Goal: Information Seeking & Learning: Learn about a topic

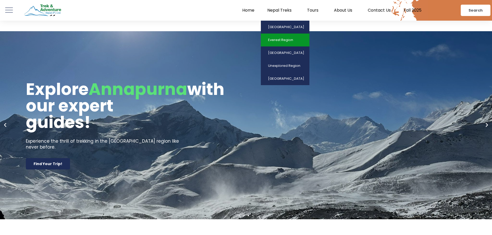
click at [279, 41] on link "Everest Region" at bounding box center [285, 40] width 49 height 13
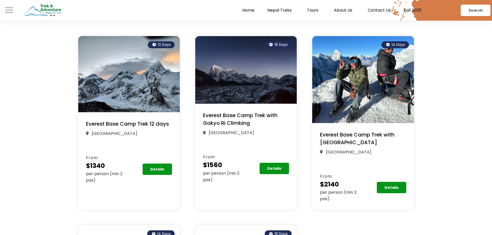
scroll to position [103, 0]
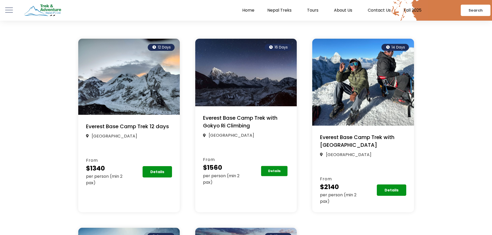
click at [277, 170] on span "Details" at bounding box center [274, 171] width 13 height 3
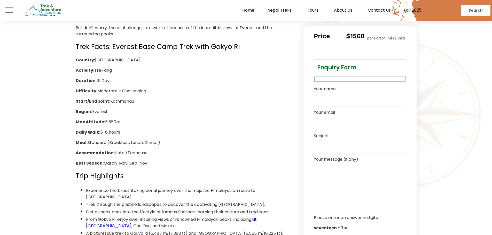
scroll to position [206, 0]
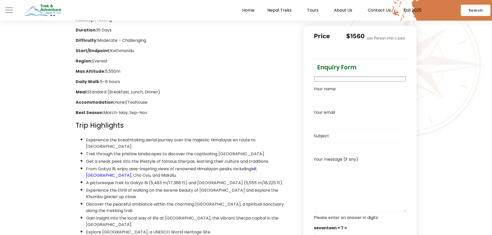
scroll to position [361, 0]
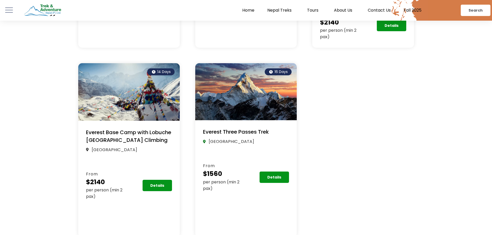
scroll to position [310, 0]
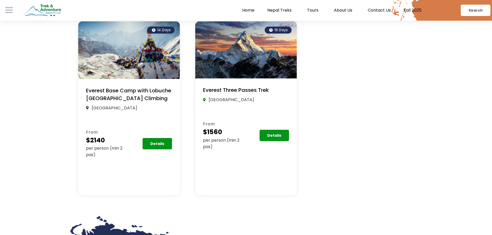
click at [136, 96] on link "Everest Base Camp with Lobuche [GEOGRAPHIC_DATA] Climbing" at bounding box center [128, 94] width 85 height 15
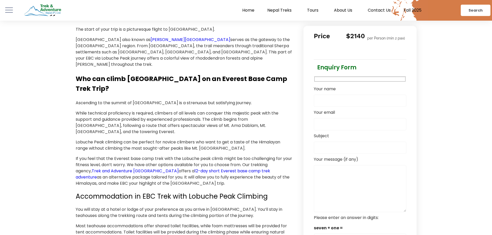
scroll to position [465, 0]
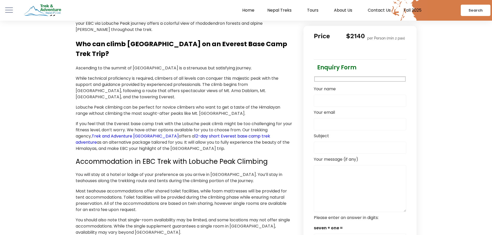
click at [105, 65] on span "Ascending to the summit of [GEOGRAPHIC_DATA] is a strenuous but satisfying jour…" at bounding box center [164, 68] width 176 height 6
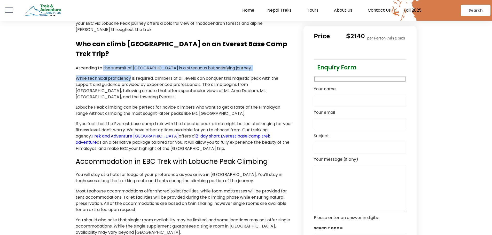
drag, startPoint x: 105, startPoint y: 39, endPoint x: 109, endPoint y: 47, distance: 8.9
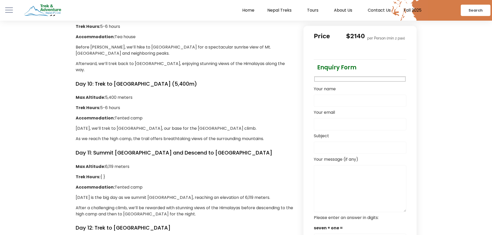
scroll to position [1600, 0]
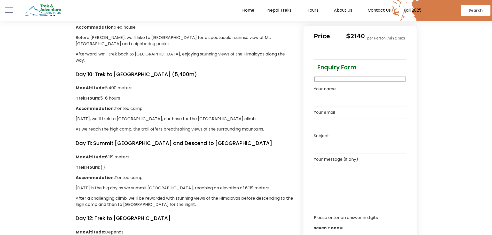
click at [269, 139] on h4 "Day 11: Summit [GEOGRAPHIC_DATA] and Descend to [GEOGRAPHIC_DATA]" at bounding box center [185, 143] width 218 height 8
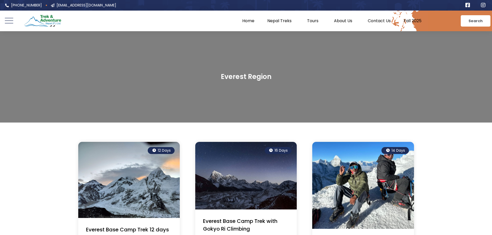
click at [11, 19] on icon at bounding box center [9, 21] width 9 height 9
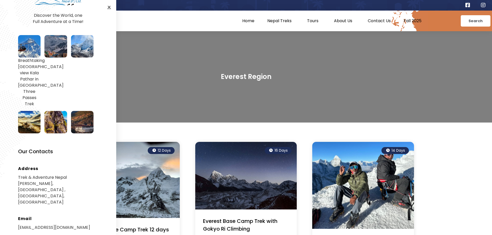
scroll to position [105, 0]
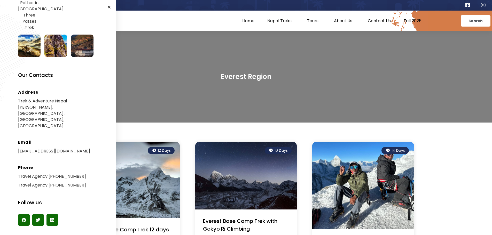
click at [407, 62] on div at bounding box center [246, 76] width 492 height 91
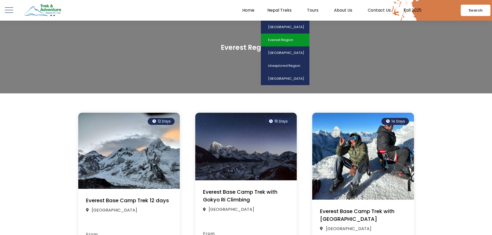
scroll to position [77, 0]
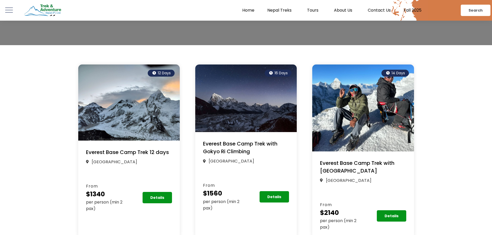
click at [132, 153] on link "Everest Base Camp Trek 12 days" at bounding box center [127, 152] width 83 height 7
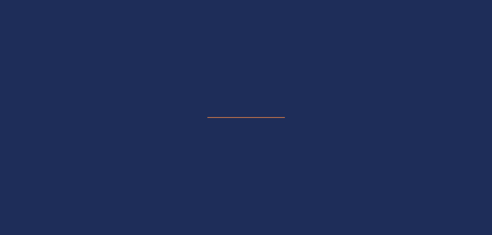
scroll to position [174, 0]
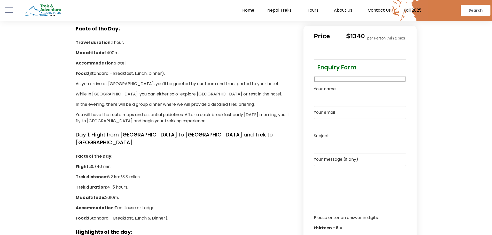
scroll to position [1136, 0]
